Goal: Use online tool/utility: Use online tool/utility

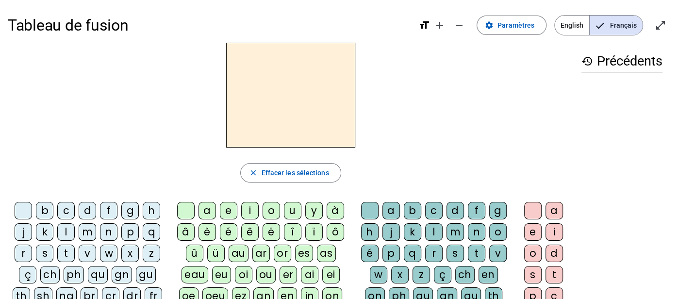
click at [147, 212] on div "h" at bounding box center [151, 210] width 17 height 17
click at [241, 252] on div "au" at bounding box center [238, 252] width 20 height 17
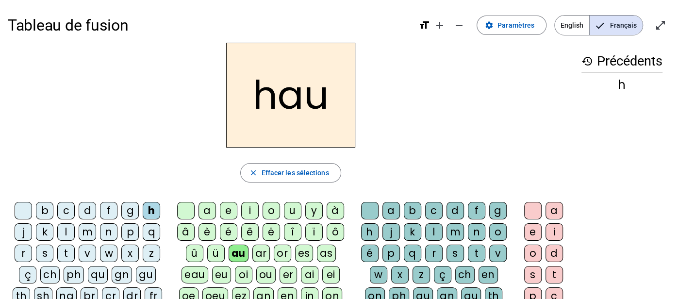
click at [479, 252] on div "t" at bounding box center [476, 252] width 17 height 17
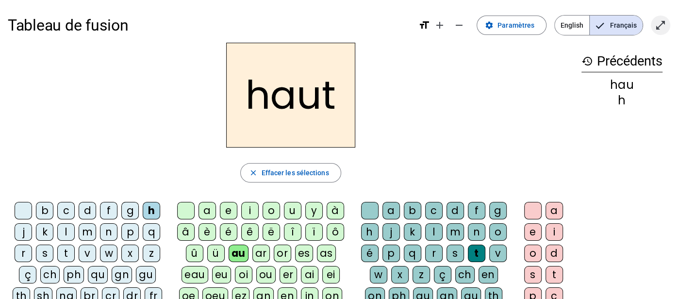
click at [661, 21] on mat-icon "open_in_full" at bounding box center [660, 25] width 12 height 12
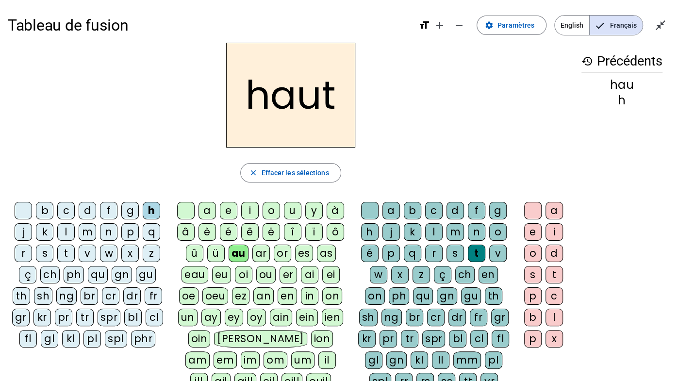
click at [47, 252] on div "s" at bounding box center [44, 252] width 17 height 17
click at [110, 208] on div "f" at bounding box center [108, 210] width 17 height 17
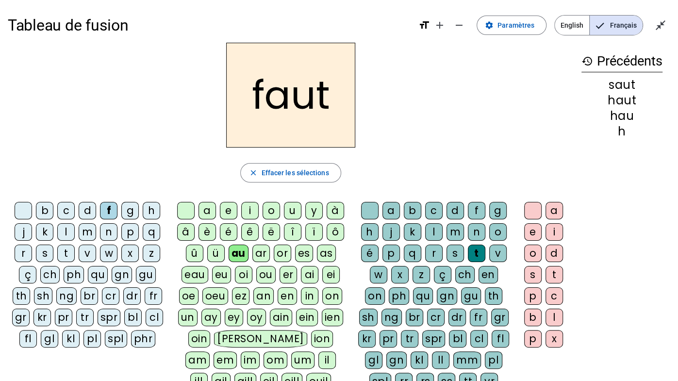
click at [534, 231] on div "e" at bounding box center [532, 231] width 17 height 17
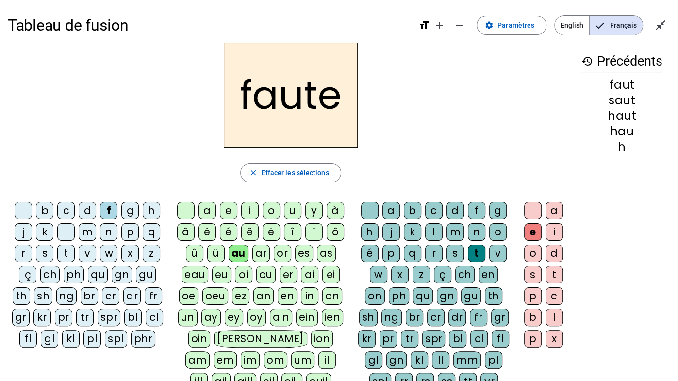
click at [47, 253] on div "s" at bounding box center [44, 252] width 17 height 17
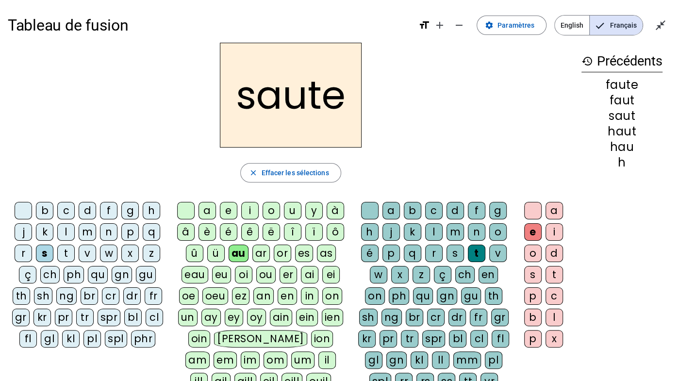
click at [477, 230] on div "n" at bounding box center [476, 231] width 17 height 17
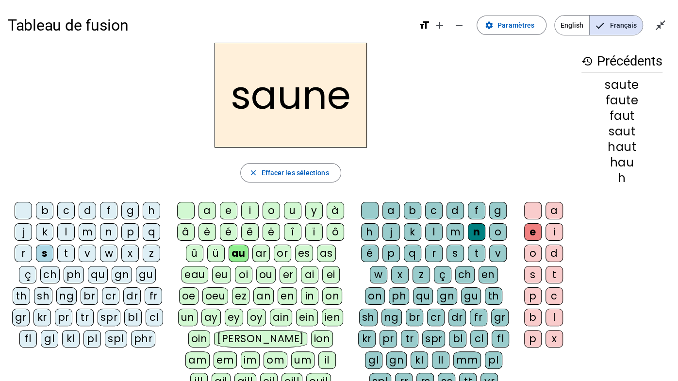
click at [107, 213] on div "f" at bounding box center [108, 210] width 17 height 17
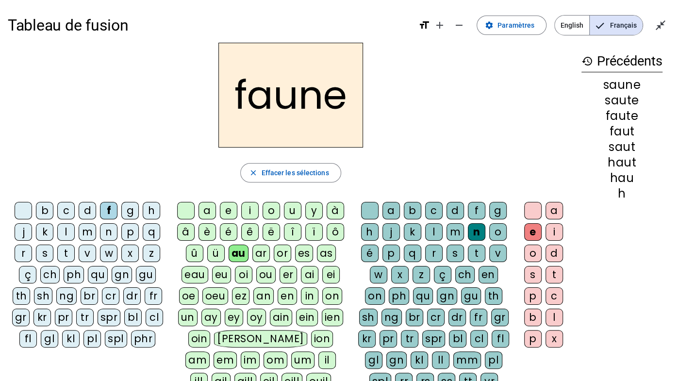
click at [250, 211] on div "i" at bounding box center [249, 210] width 17 height 17
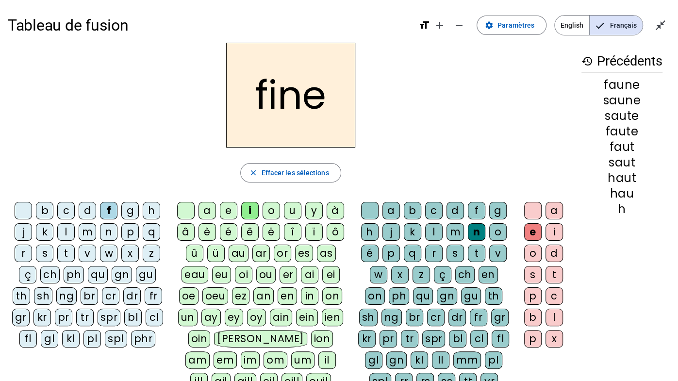
click at [437, 229] on div "l" at bounding box center [433, 231] width 17 height 17
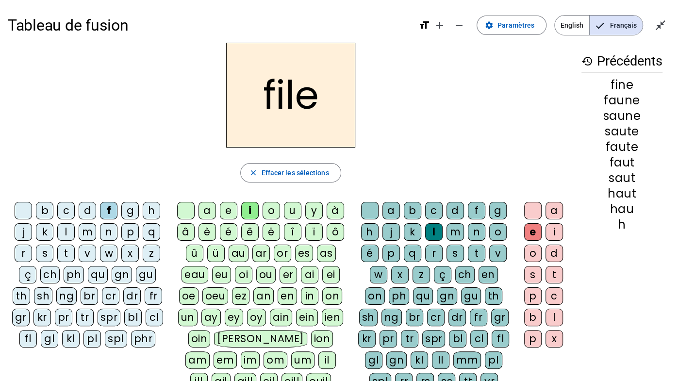
click at [46, 205] on div "b" at bounding box center [44, 210] width 17 height 17
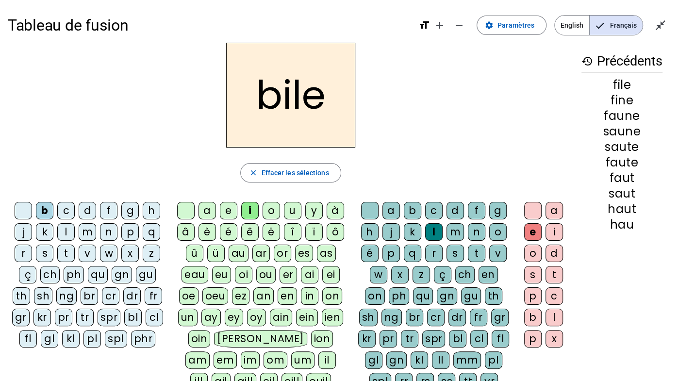
click at [456, 250] on div "s" at bounding box center [454, 252] width 17 height 17
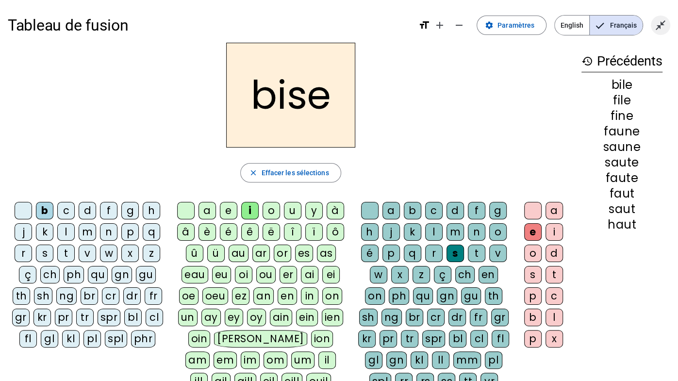
click at [657, 25] on mat-icon "close_fullscreen" at bounding box center [660, 25] width 12 height 12
